Goal: Task Accomplishment & Management: Manage account settings

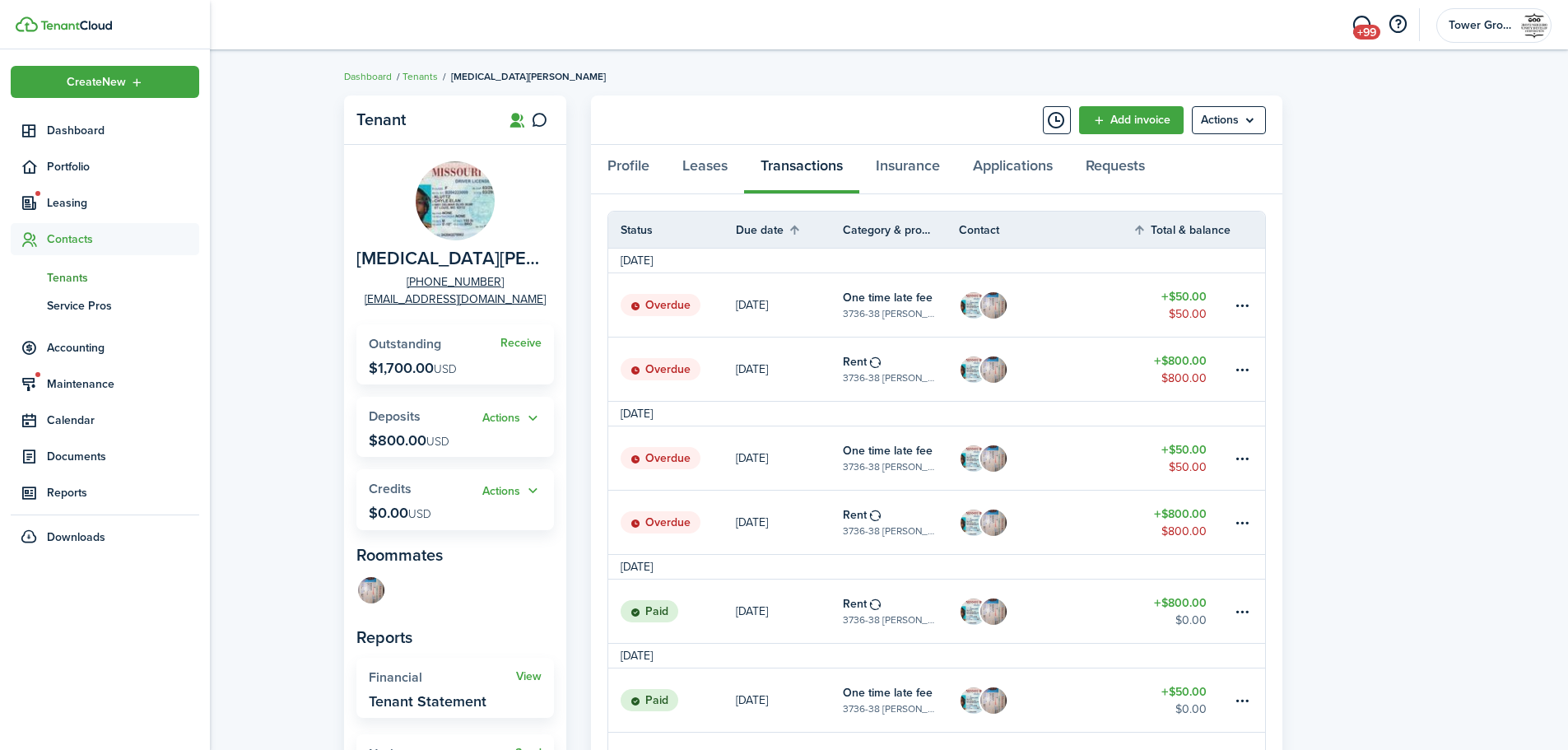
click at [89, 273] on span "Tenants" at bounding box center [123, 278] width 152 height 17
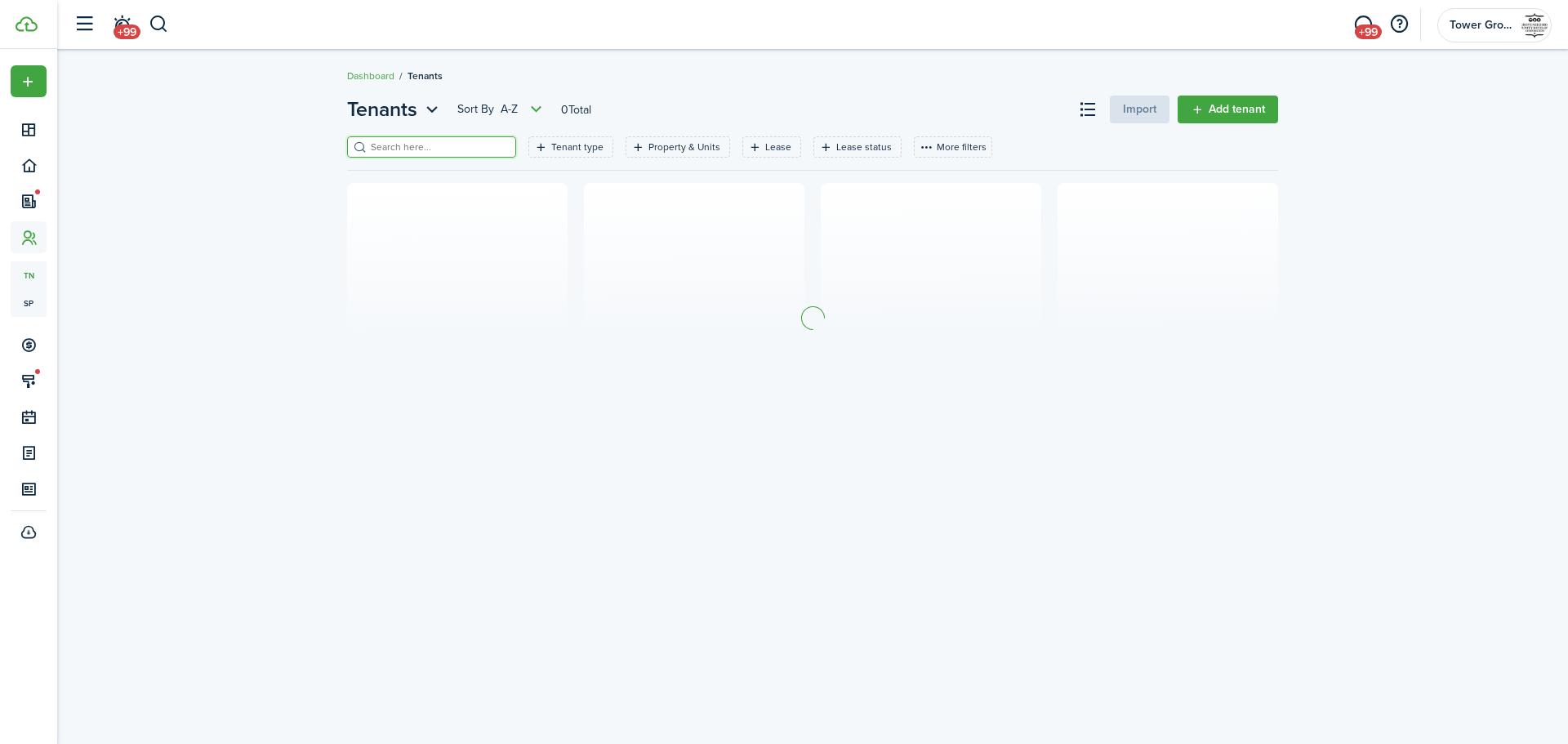
click at [411, 144] on input "search" at bounding box center [438, 147] width 144 height 16
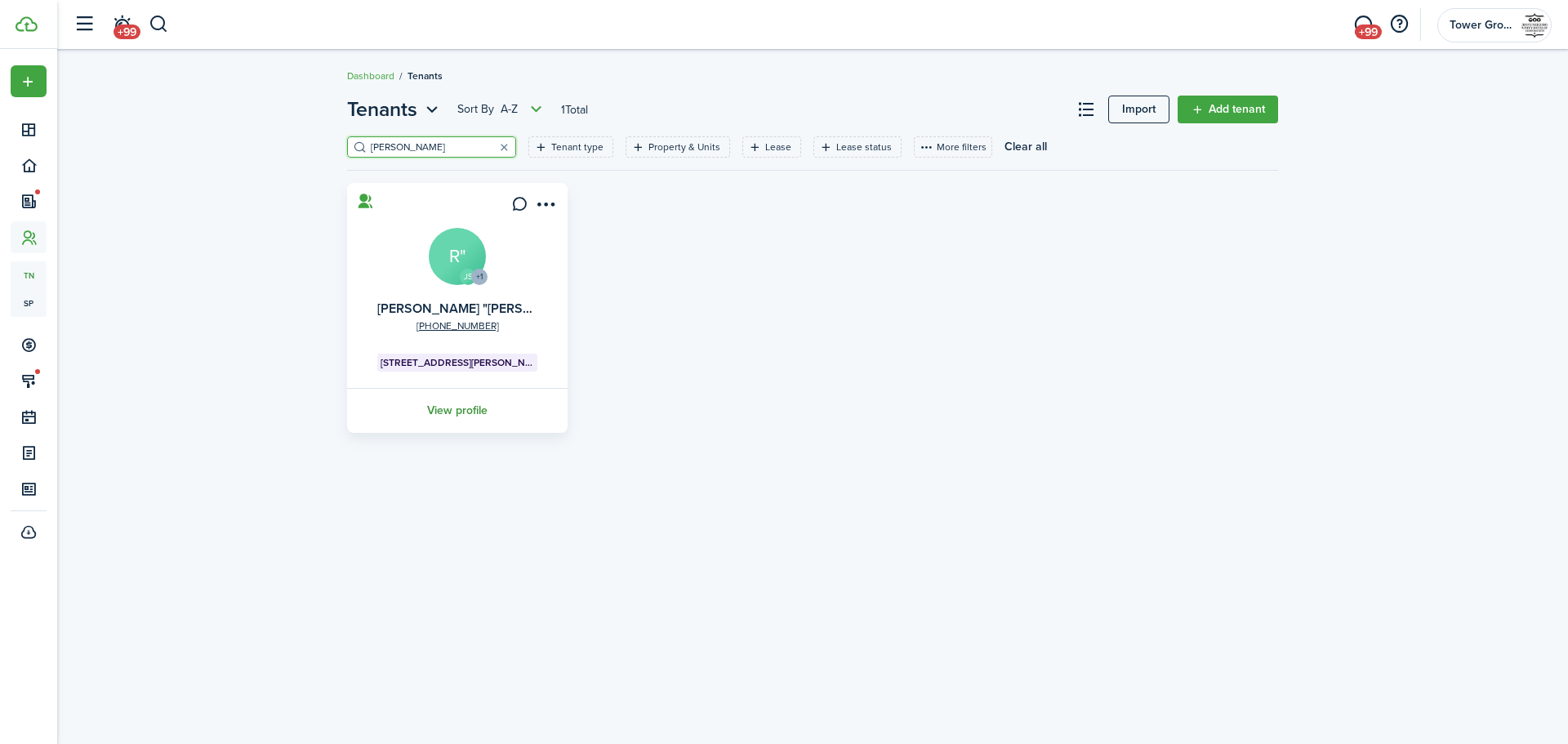
type input "[PERSON_NAME]"
click at [454, 404] on link "View profile" at bounding box center [457, 410] width 226 height 45
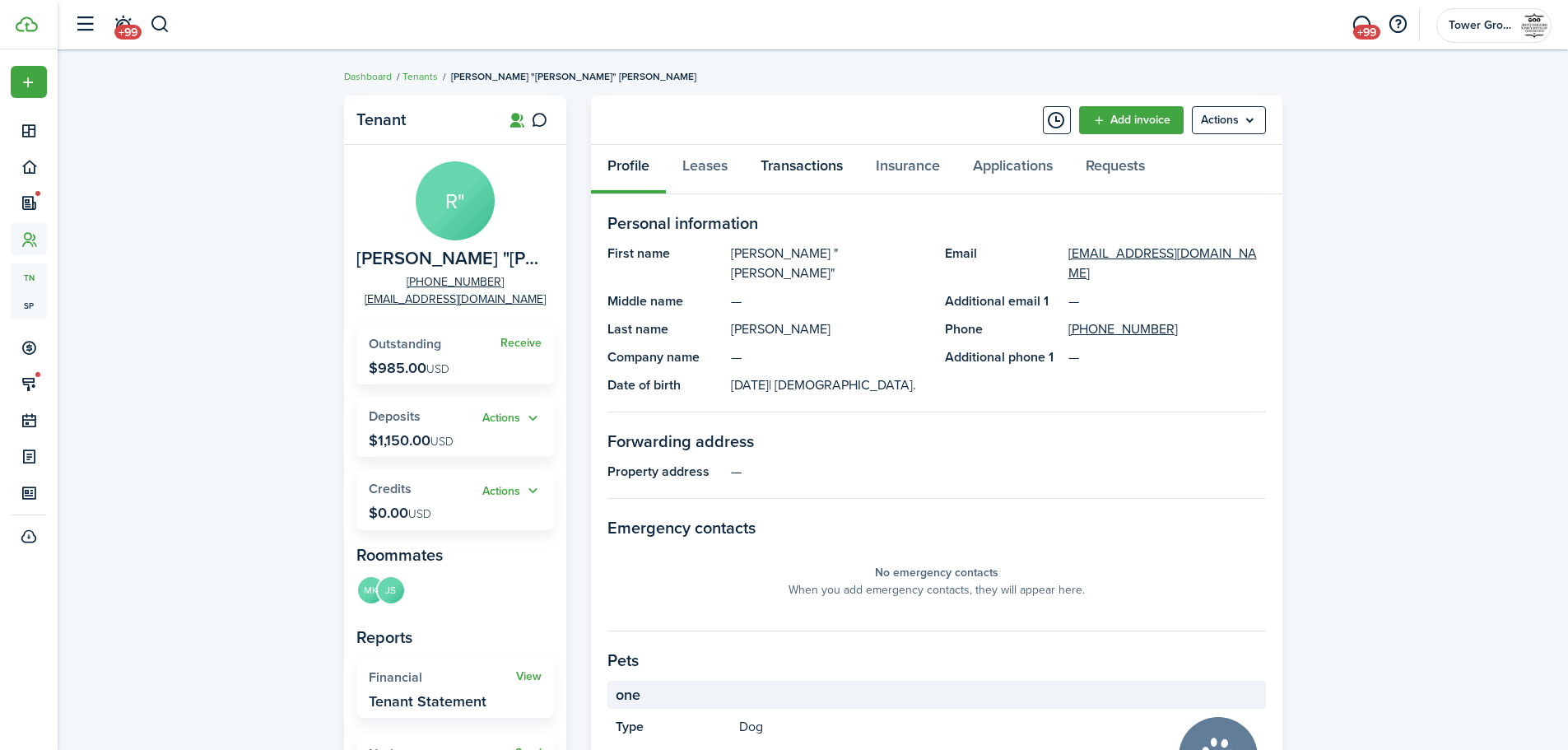
click at [796, 174] on link "Transactions" at bounding box center [801, 170] width 115 height 50
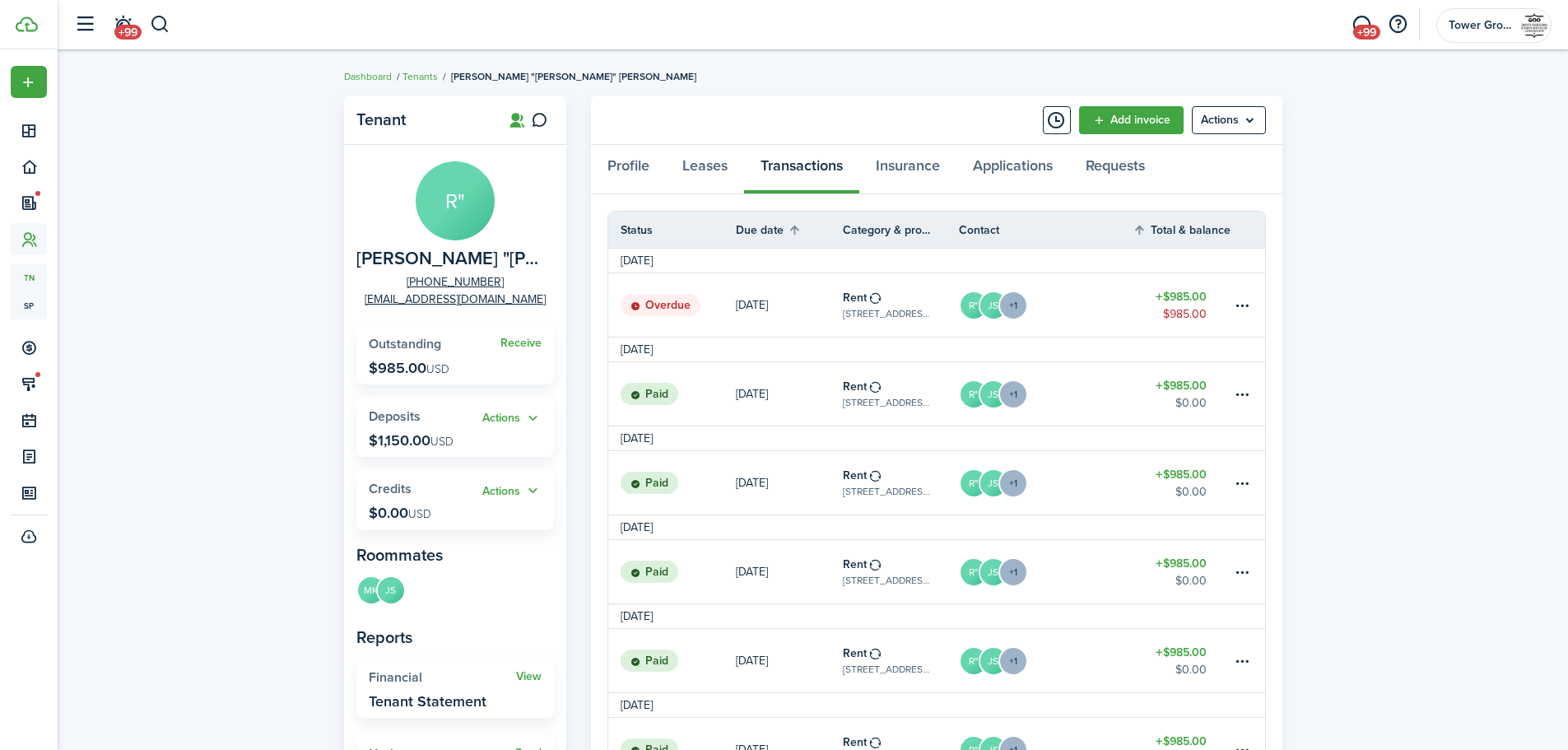
click at [1197, 299] on table-amount-title "$985.00" at bounding box center [1181, 297] width 51 height 17
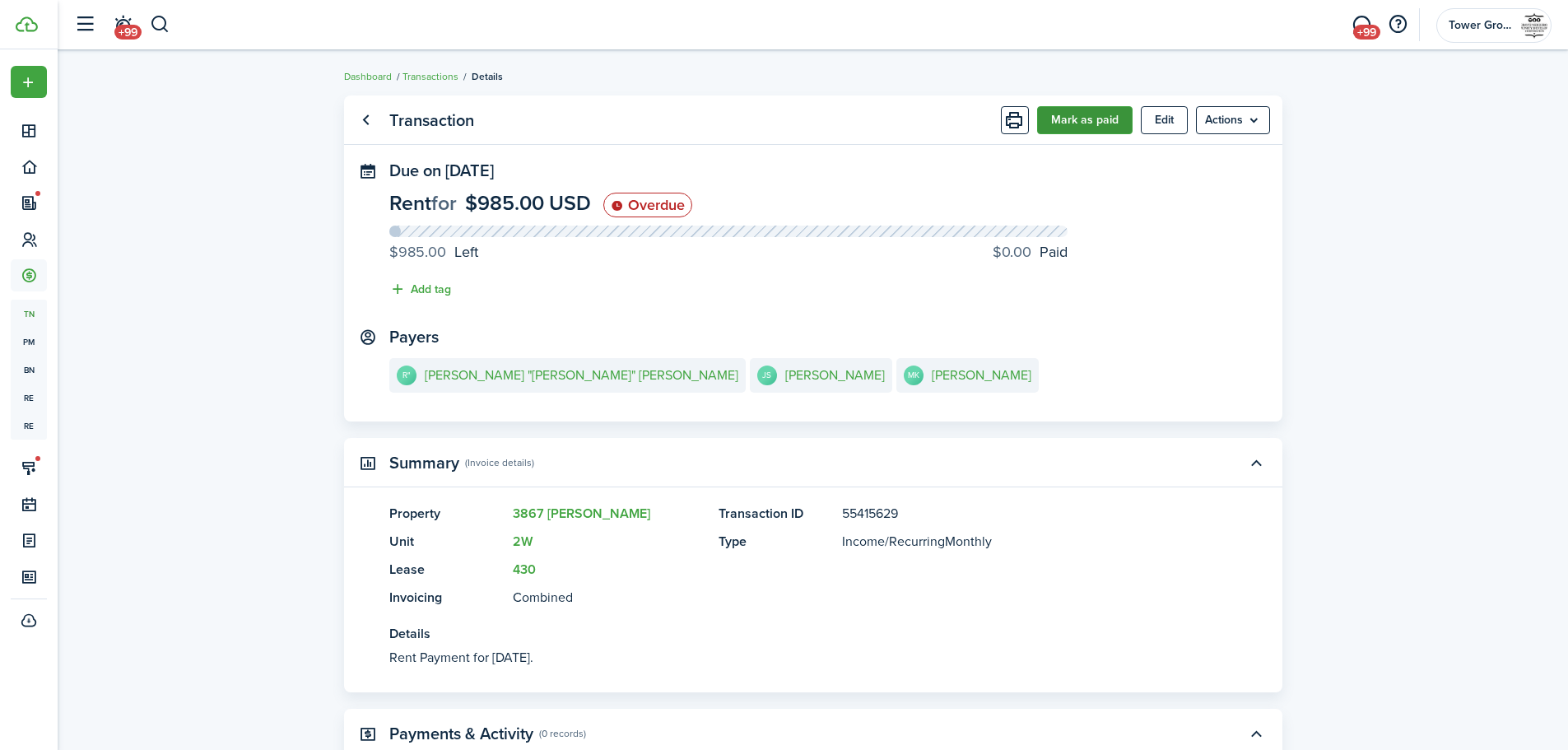
click at [1095, 121] on button "Mark as paid" at bounding box center [1085, 120] width 96 height 28
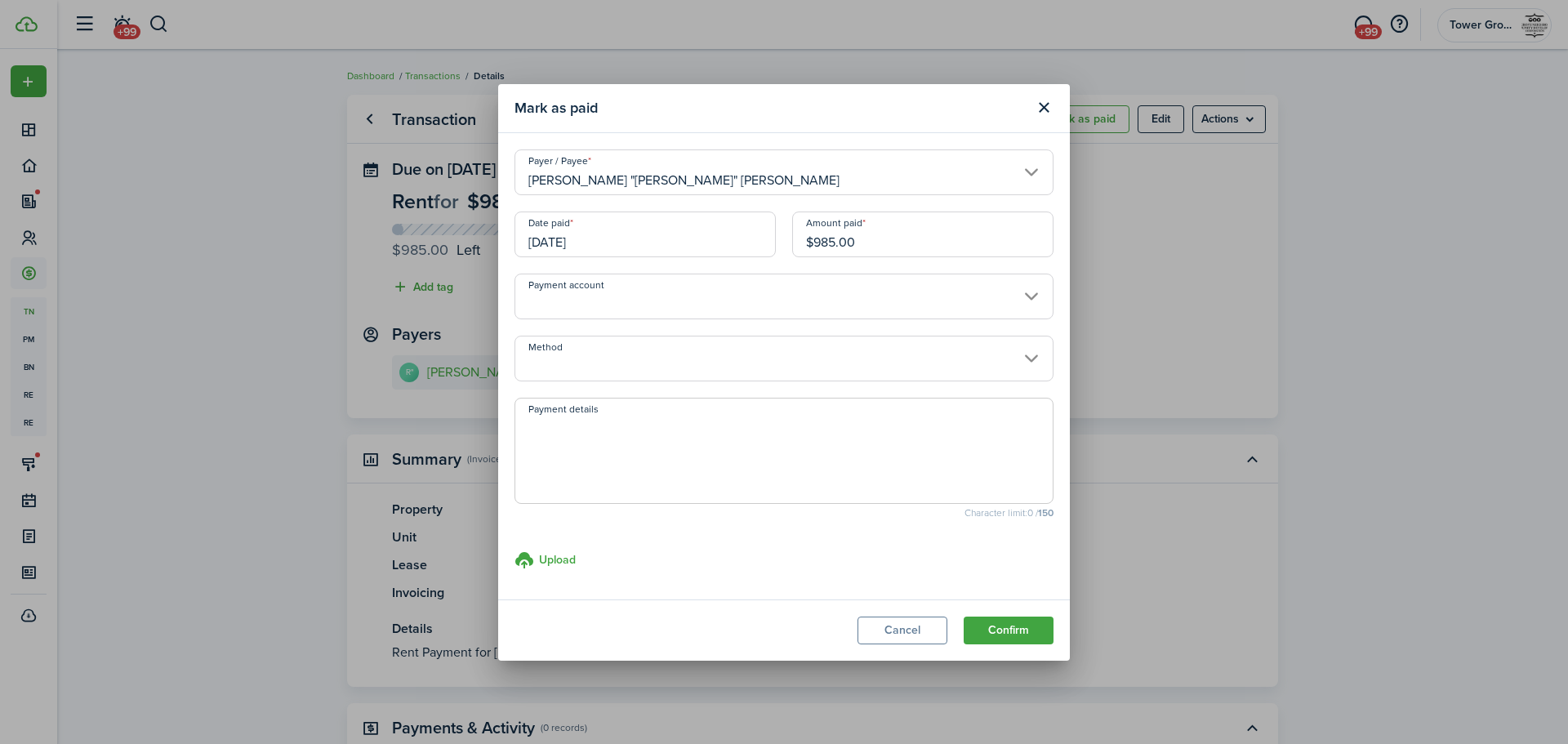
click at [667, 229] on input "[DATE]" at bounding box center [645, 235] width 262 height 46
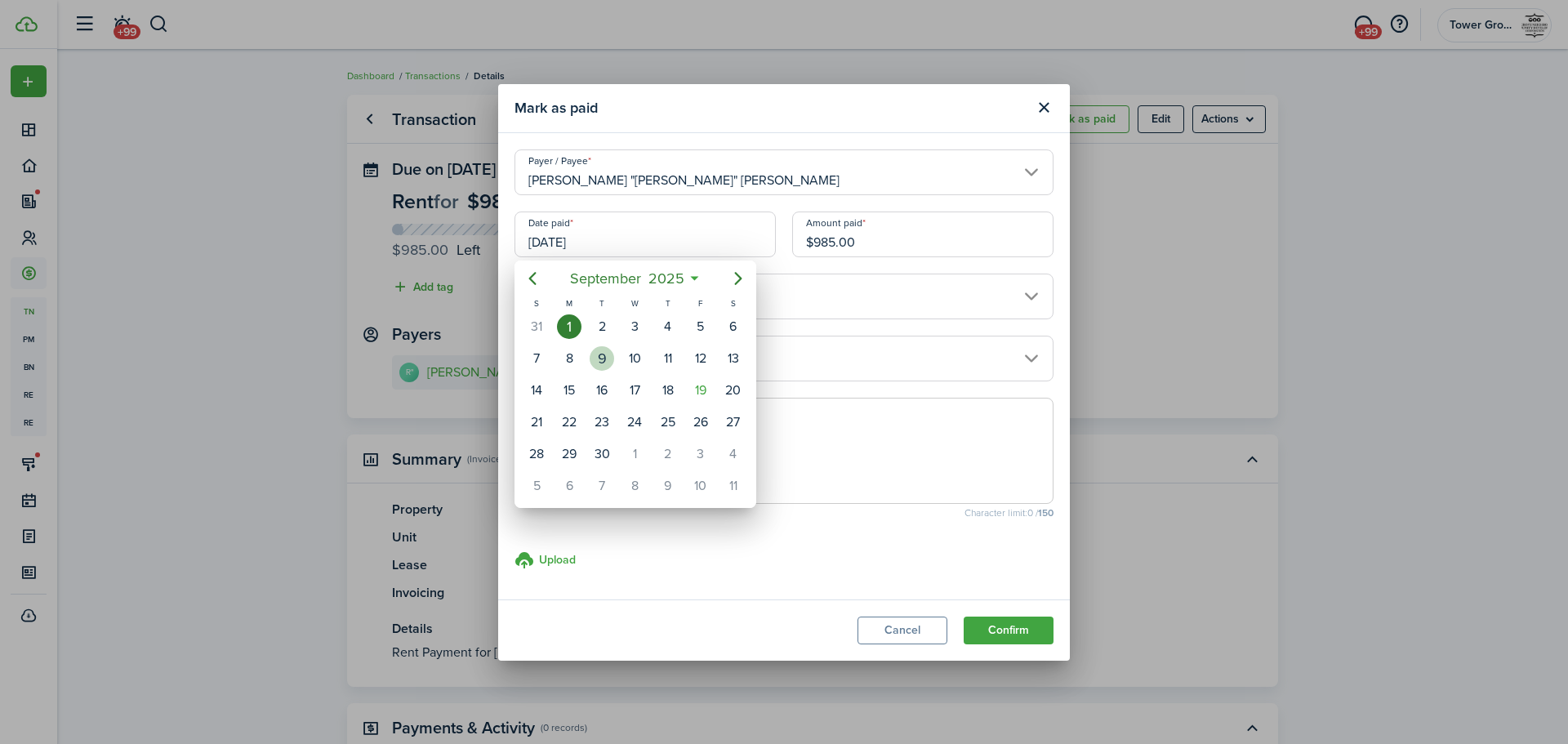
click at [604, 354] on div "9" at bounding box center [602, 358] width 25 height 25
type input "[DATE]"
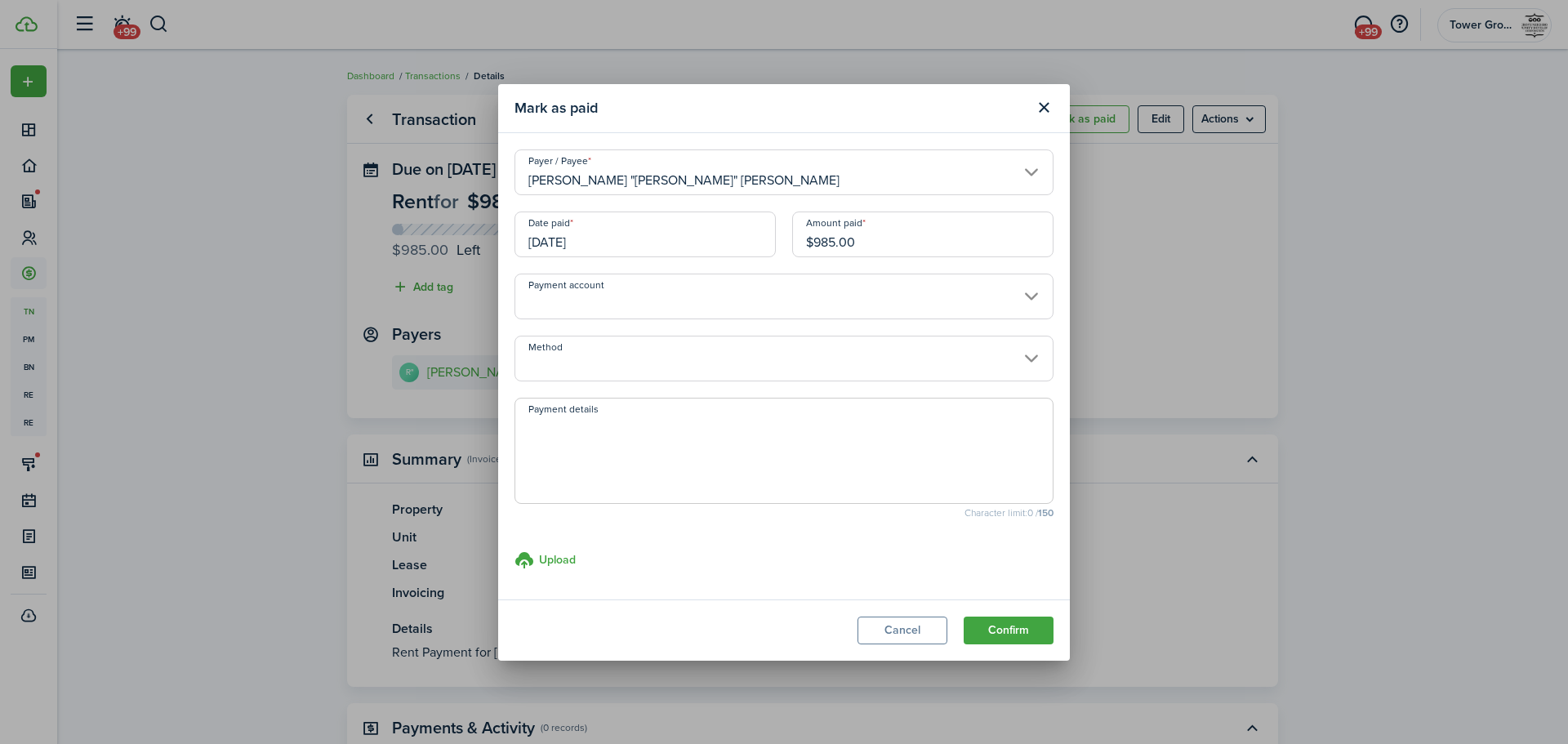
click at [759, 361] on input "Method" at bounding box center [783, 358] width 539 height 46
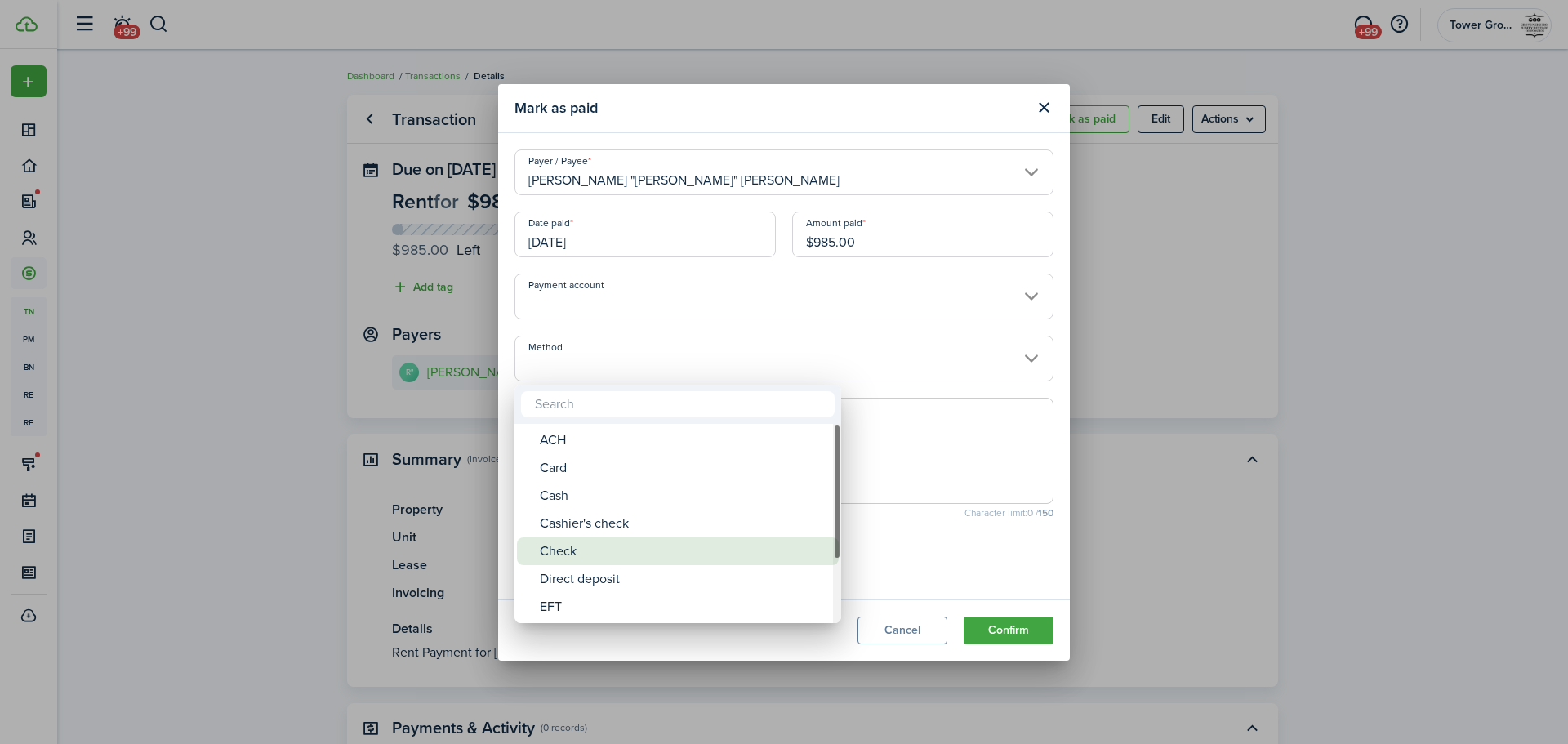
click at [680, 548] on div "Check" at bounding box center [684, 551] width 289 height 28
type input "Check"
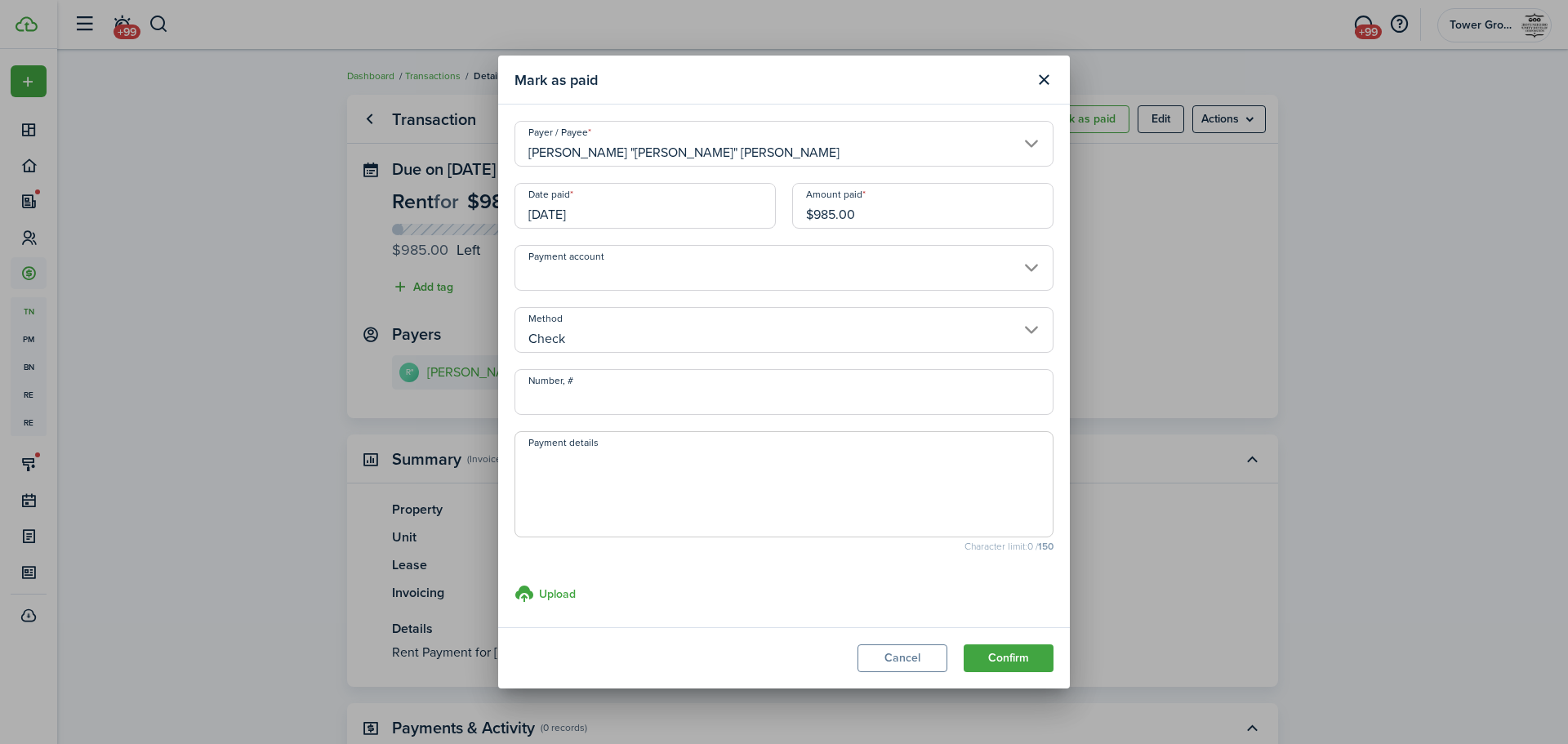
click at [571, 395] on input "Number, #" at bounding box center [783, 392] width 539 height 46
type input "1000525"
click at [555, 454] on textarea "Payment details" at bounding box center [783, 490] width 537 height 79
type textarea "Forward"
click at [1020, 665] on button "Confirm" at bounding box center [1009, 659] width 90 height 28
